Goal: Information Seeking & Learning: Learn about a topic

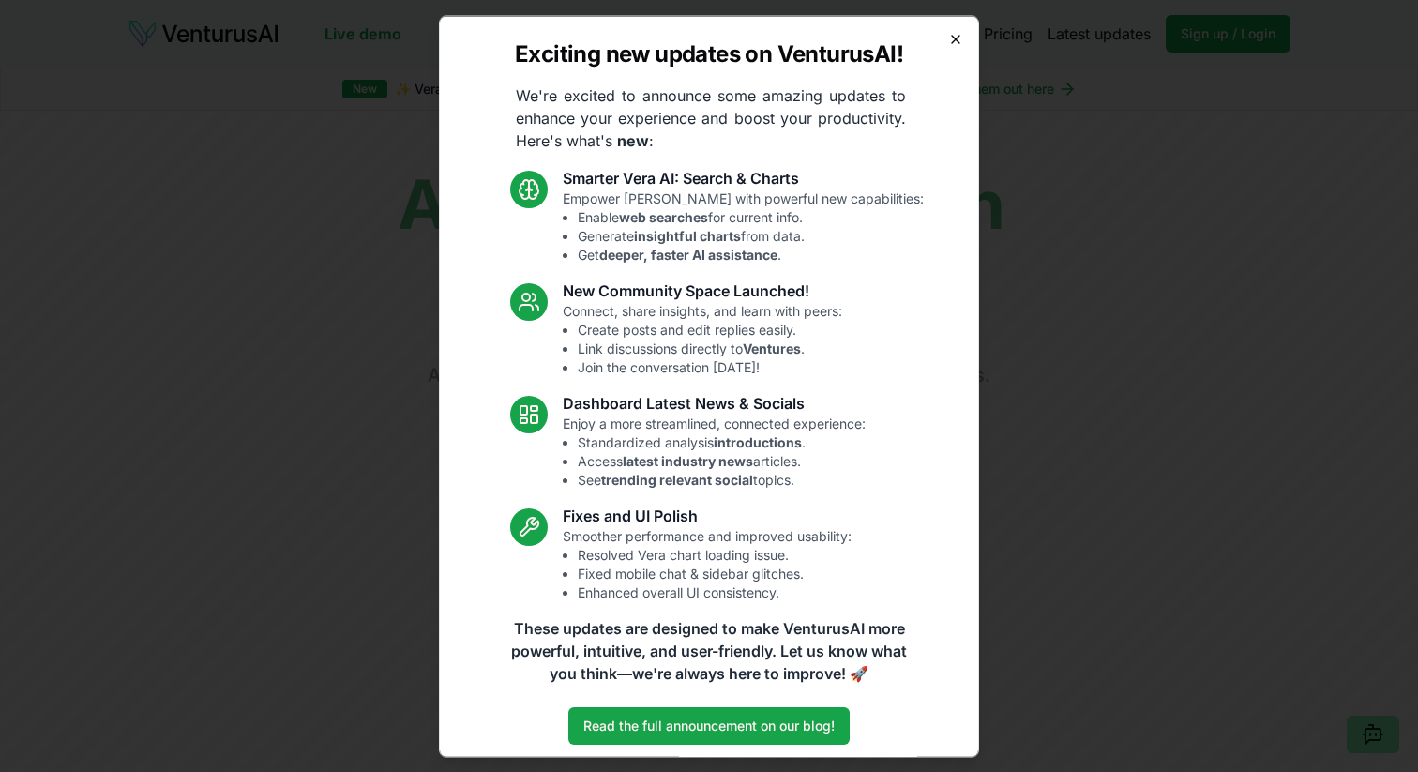
click at [959, 42] on icon "button" at bounding box center [956, 39] width 8 height 8
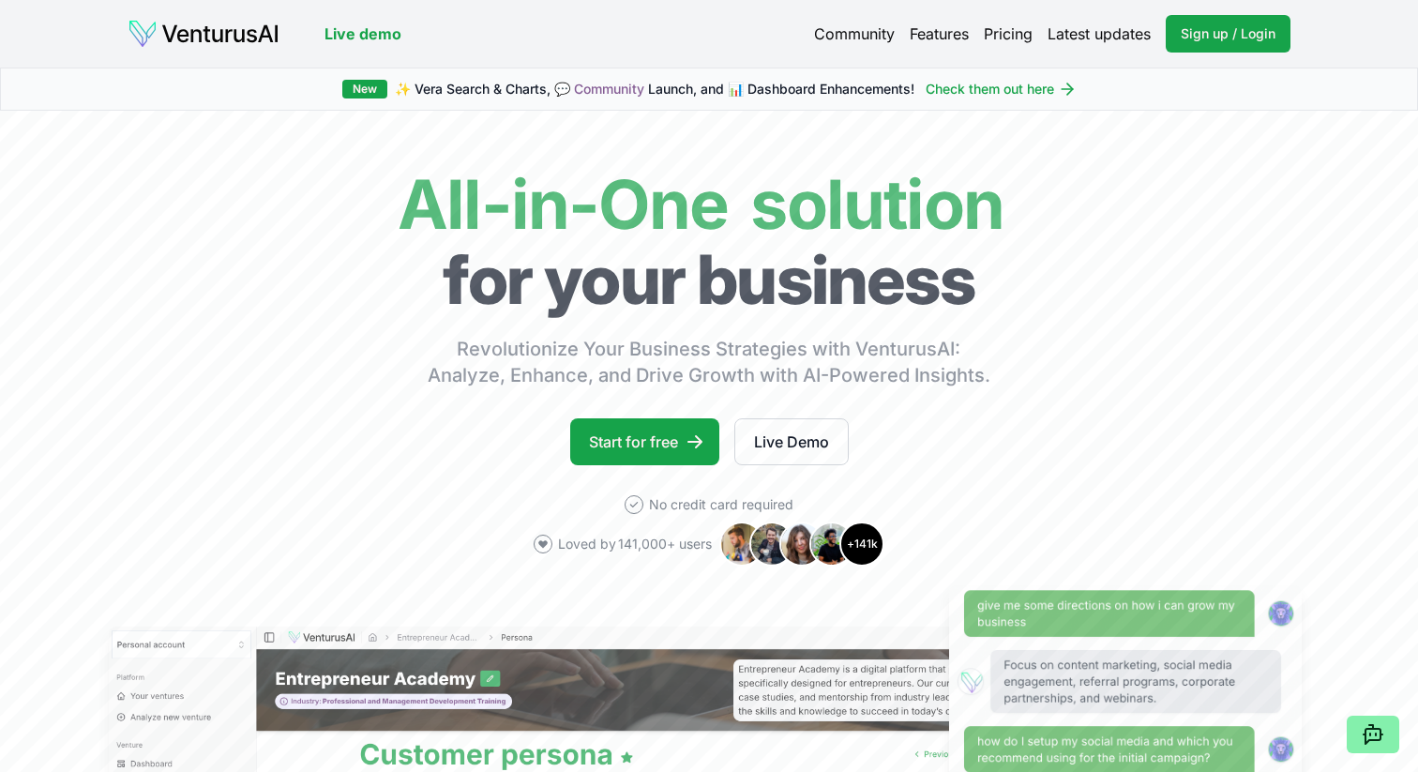
click at [1017, 35] on link "Pricing" at bounding box center [1008, 34] width 49 height 23
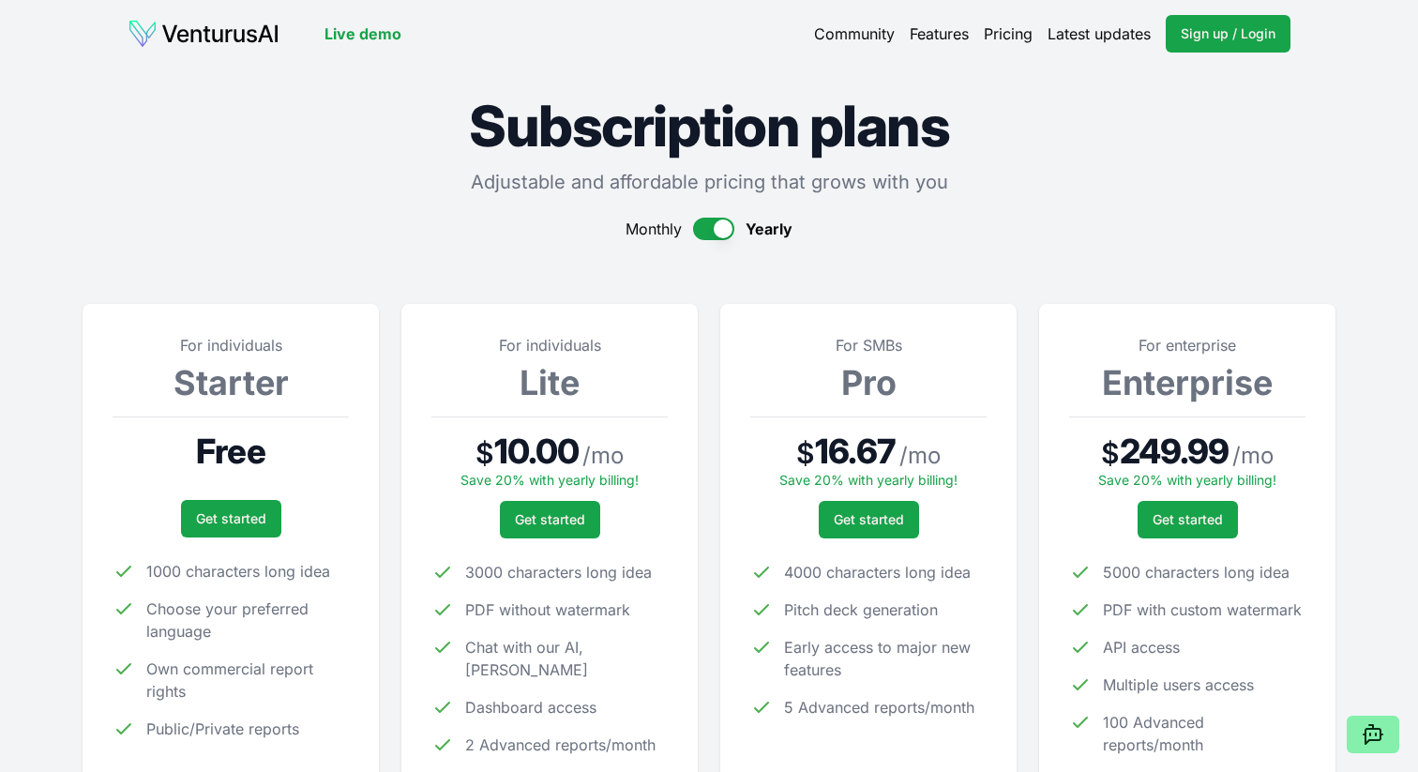
click at [219, 30] on img at bounding box center [204, 34] width 152 height 30
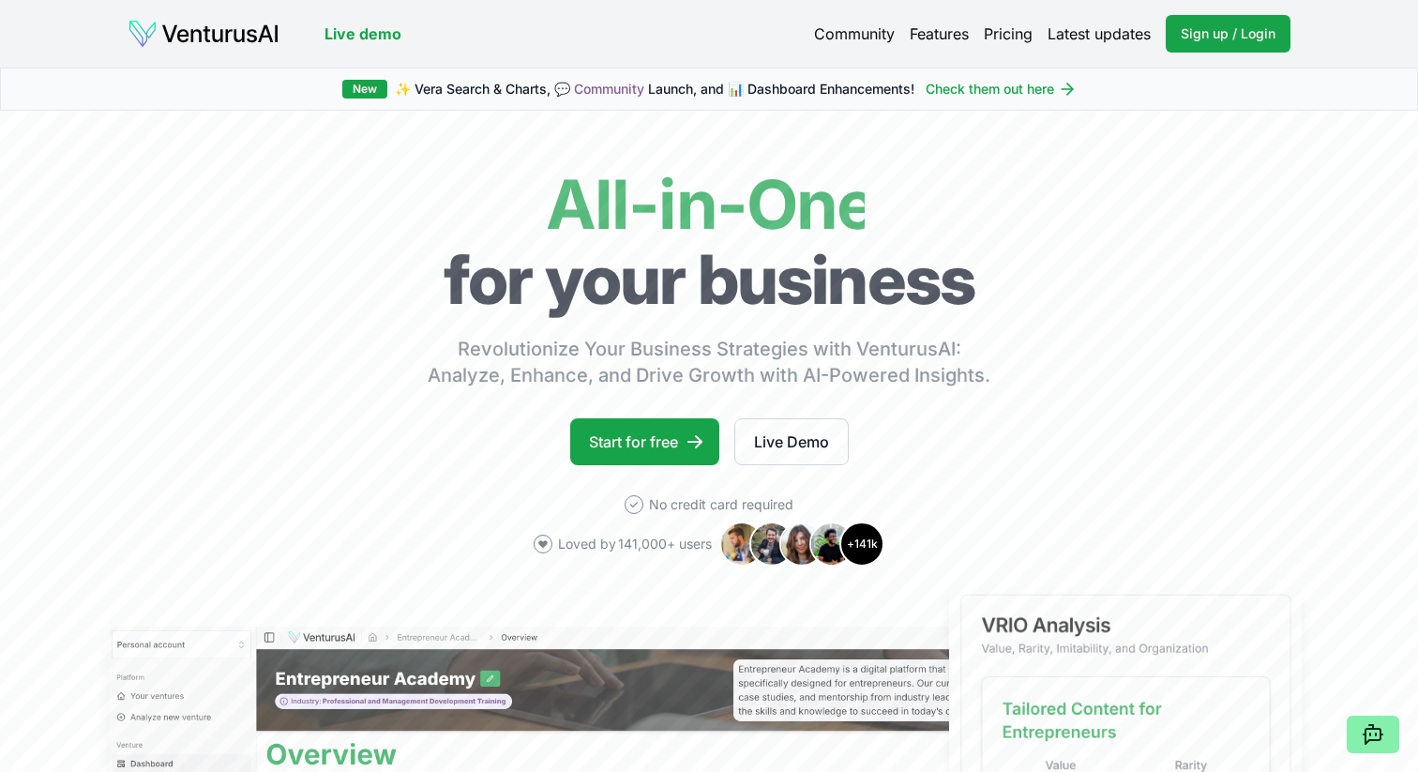
click at [953, 38] on link "Features" at bounding box center [939, 34] width 59 height 23
